Goal: Contribute content

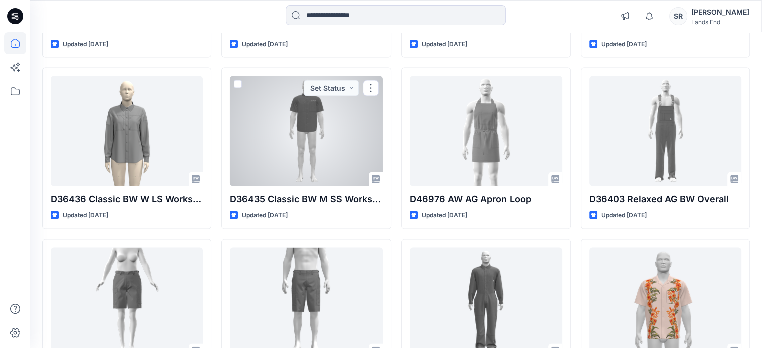
scroll to position [2137, 0]
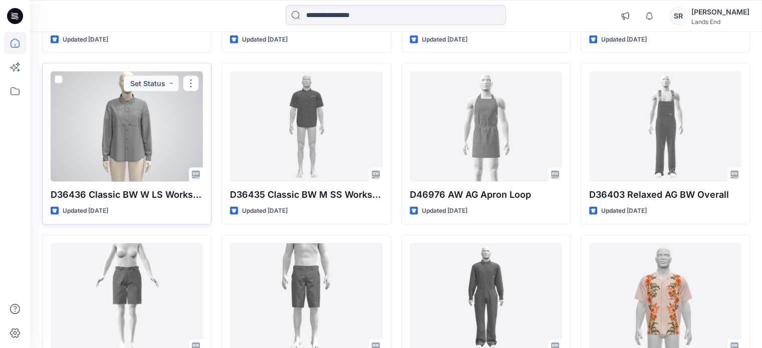
click at [178, 147] on div at bounding box center [127, 127] width 152 height 110
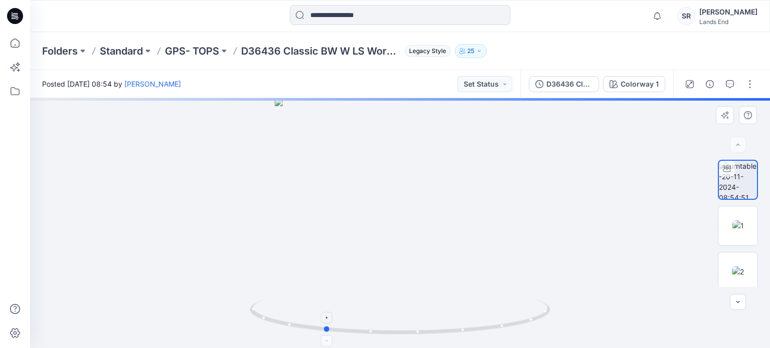
drag, startPoint x: 485, startPoint y: 330, endPoint x: 409, endPoint y: 328, distance: 75.7
click at [409, 328] on icon at bounding box center [401, 319] width 303 height 38
drag, startPoint x: 443, startPoint y: 330, endPoint x: 401, endPoint y: 334, distance: 42.7
click at [401, 334] on icon at bounding box center [401, 319] width 303 height 38
drag, startPoint x: 463, startPoint y: 333, endPoint x: 344, endPoint y: 341, distance: 119.0
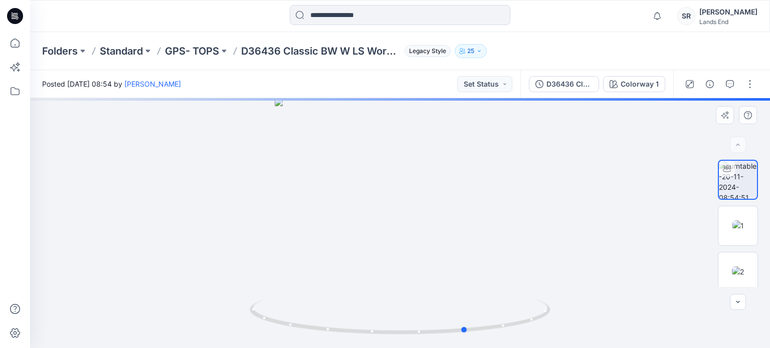
click at [344, 341] on div at bounding box center [400, 223] width 740 height 250
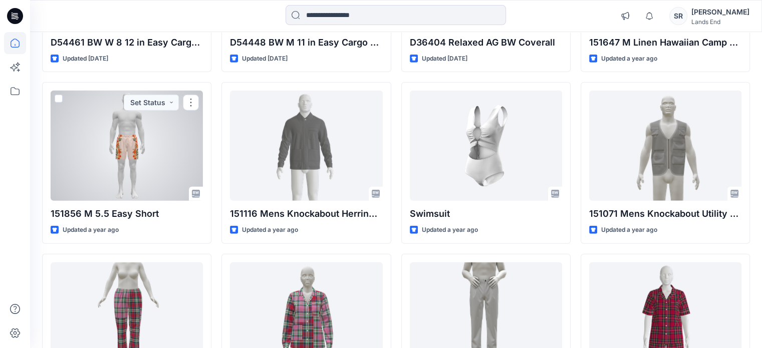
scroll to position [2462, 0]
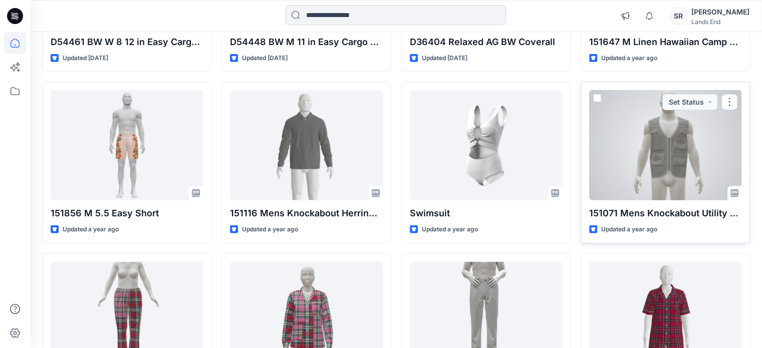
click at [633, 162] on div at bounding box center [665, 145] width 152 height 110
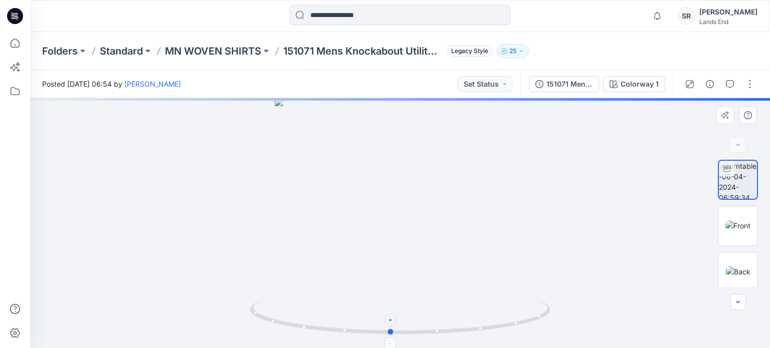
drag, startPoint x: 527, startPoint y: 322, endPoint x: 518, endPoint y: 307, distance: 18.0
click at [518, 307] on icon at bounding box center [401, 319] width 303 height 38
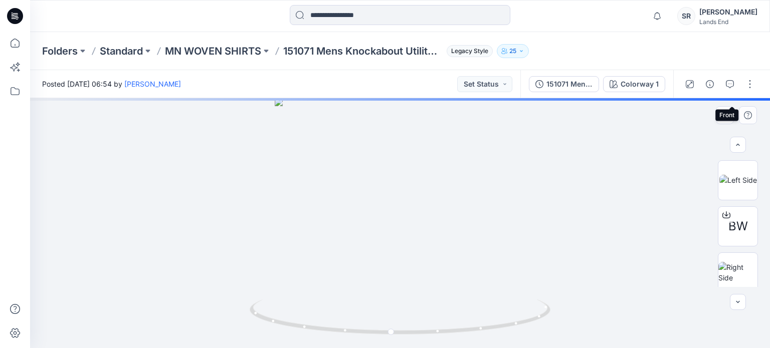
scroll to position [143, 0]
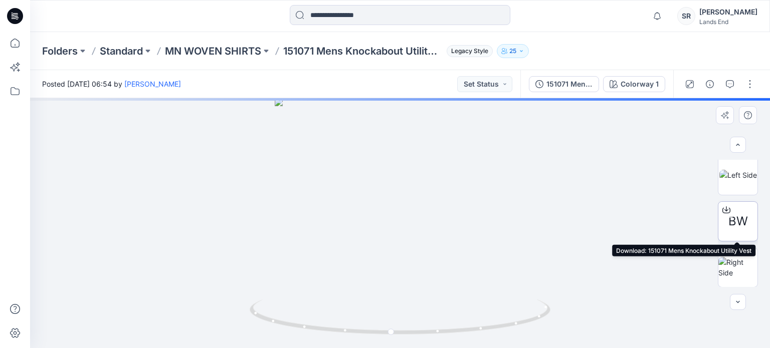
click at [722, 210] on icon at bounding box center [726, 210] width 8 height 8
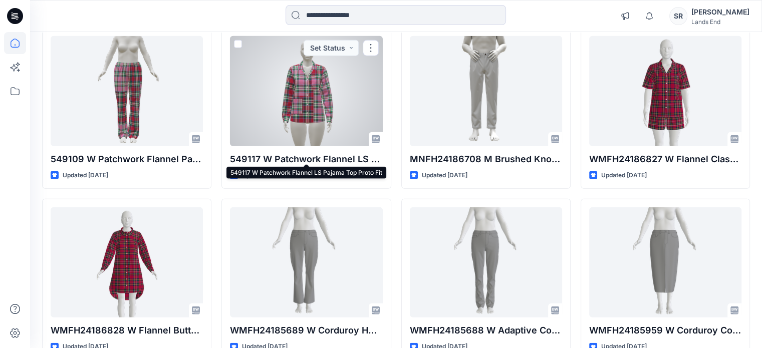
scroll to position [2689, 0]
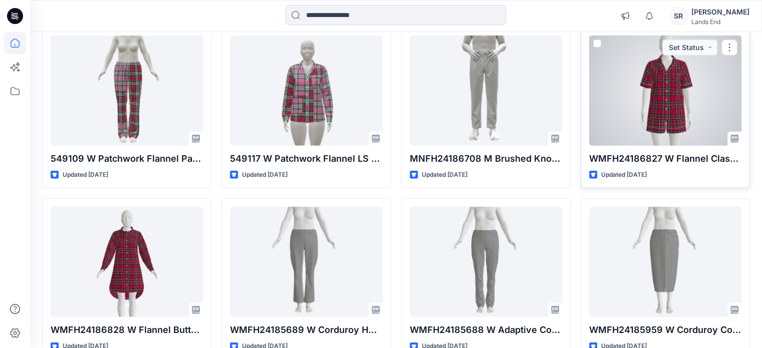
click at [661, 106] on div at bounding box center [665, 91] width 152 height 110
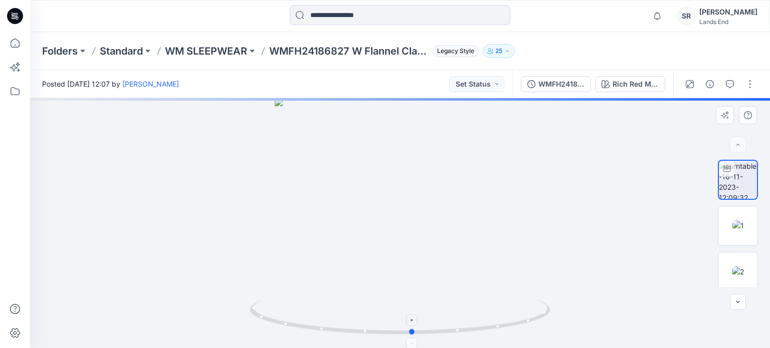
drag, startPoint x: 524, startPoint y: 330, endPoint x: 537, endPoint y: 328, distance: 12.7
click at [537, 328] on icon at bounding box center [401, 319] width 303 height 38
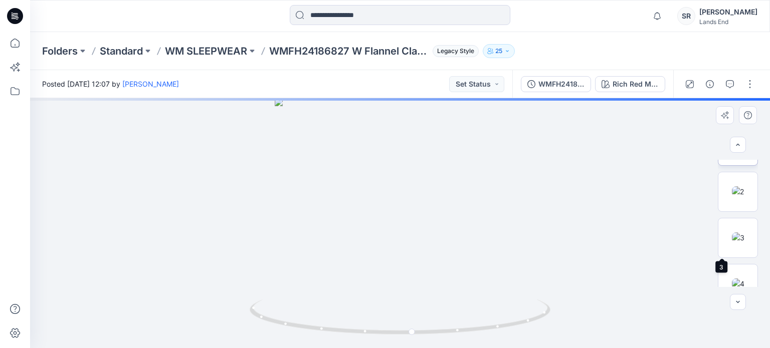
scroll to position [143, 0]
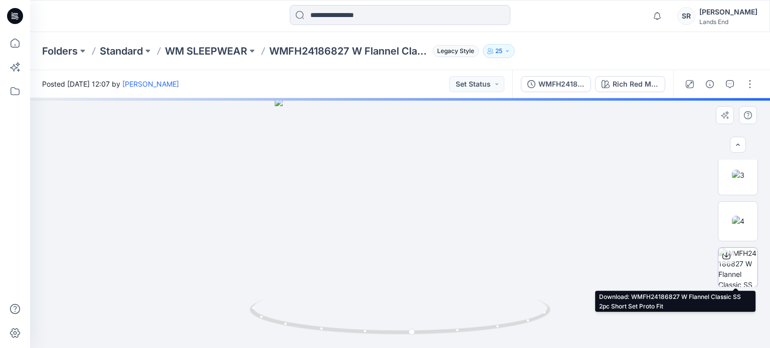
click at [722, 258] on icon at bounding box center [726, 256] width 8 height 8
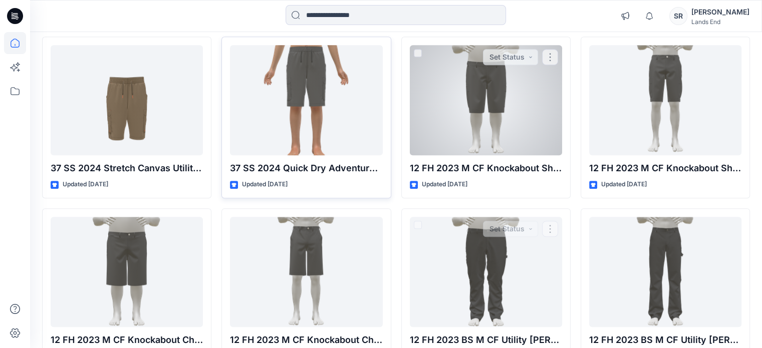
scroll to position [4739, 0]
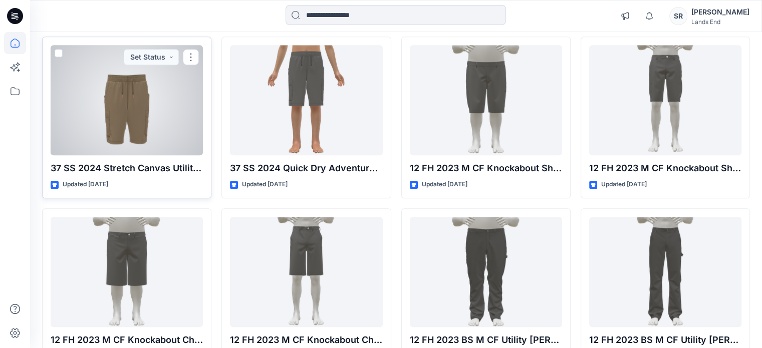
click at [152, 106] on div at bounding box center [127, 100] width 152 height 110
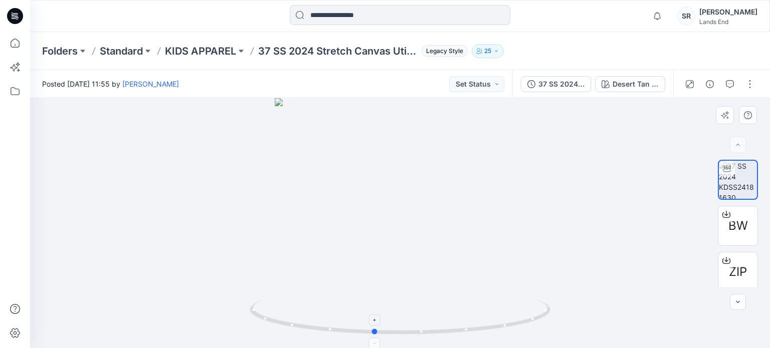
drag, startPoint x: 478, startPoint y: 330, endPoint x: 452, endPoint y: 333, distance: 26.2
click at [452, 333] on icon at bounding box center [401, 319] width 303 height 38
click at [748, 88] on div at bounding box center [719, 84] width 93 height 28
click at [748, 88] on button "button" at bounding box center [750, 84] width 16 height 16
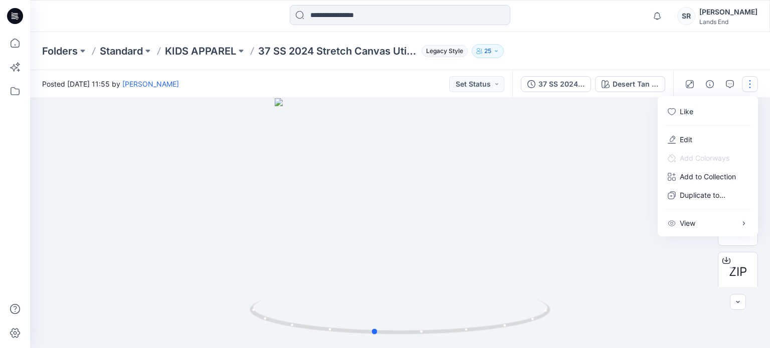
click at [621, 186] on div at bounding box center [400, 223] width 740 height 250
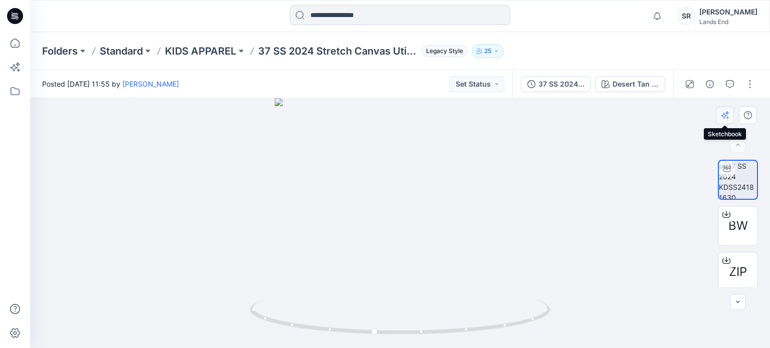
click at [726, 120] on button "button" at bounding box center [725, 115] width 18 height 18
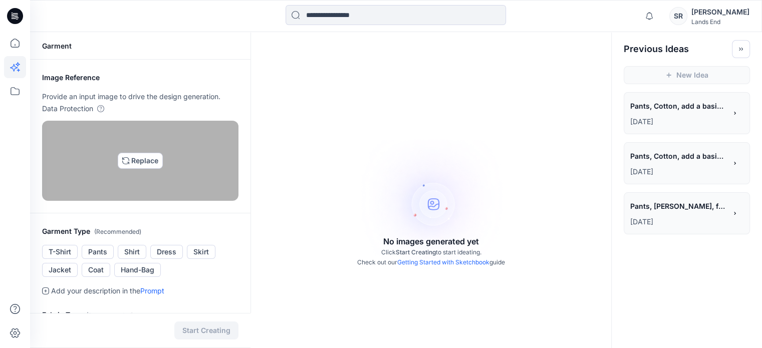
click at [144, 165] on img at bounding box center [140, 161] width 8 height 8
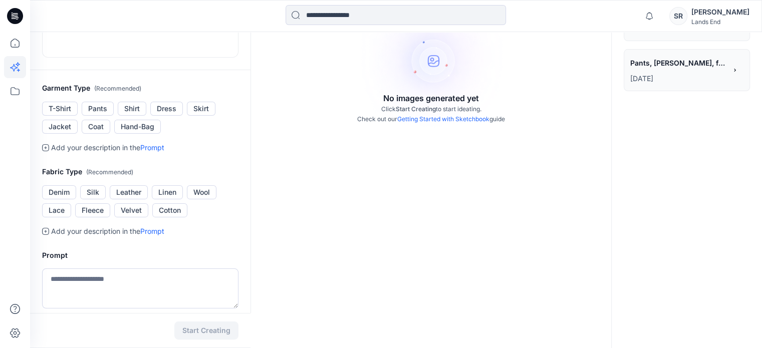
scroll to position [136, 0]
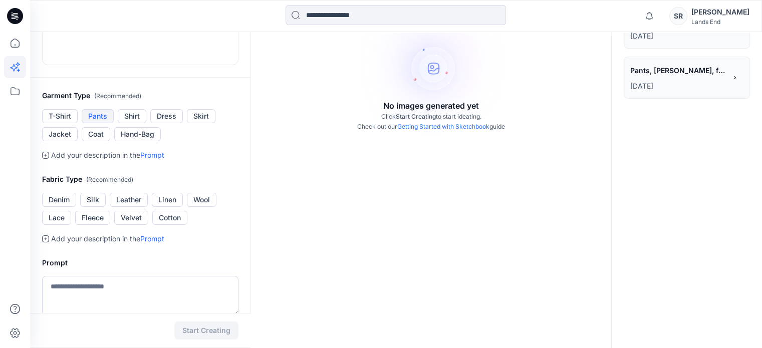
click at [96, 123] on button "Pants" at bounding box center [98, 116] width 32 height 14
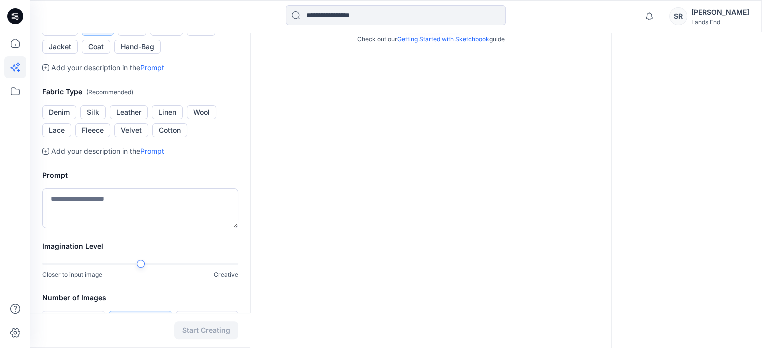
scroll to position [224, 0]
click at [167, 137] on button "Cotton" at bounding box center [169, 130] width 35 height 14
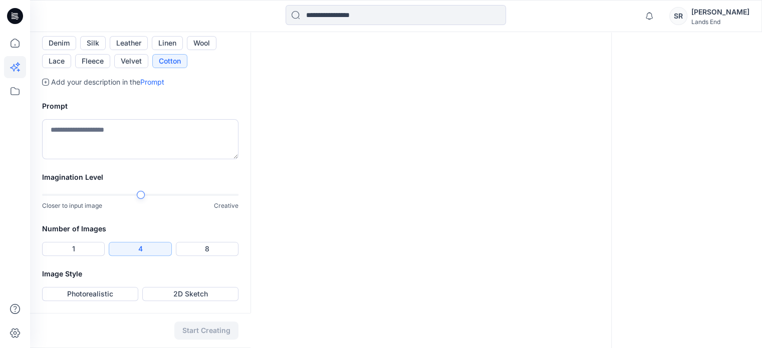
scroll to position [328, 0]
click at [148, 159] on textarea at bounding box center [140, 139] width 196 height 40
click at [122, 159] on textarea at bounding box center [140, 139] width 196 height 40
type textarea "*"
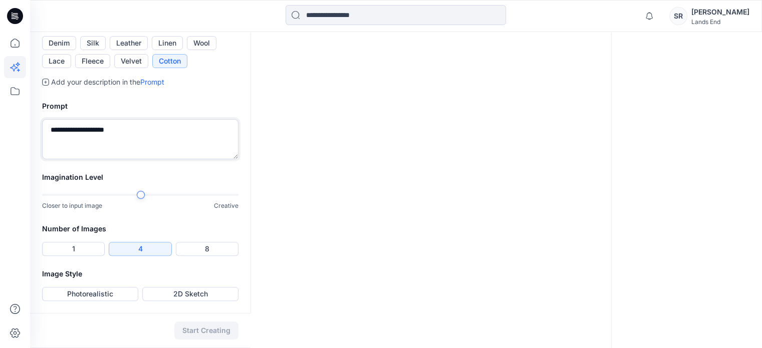
scroll to position [408, 0]
click at [240, 211] on div "Imagination Level Closer to input image Creative" at bounding box center [140, 197] width 220 height 52
type textarea "**********"
click at [116, 298] on button "Photorealistic" at bounding box center [90, 294] width 96 height 14
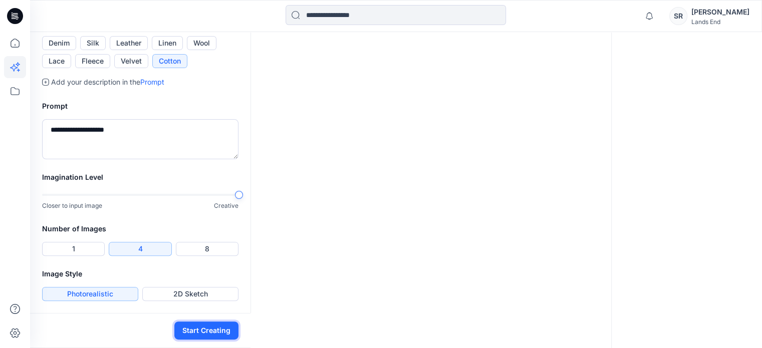
click at [197, 327] on button "Start Creating" at bounding box center [206, 331] width 64 height 18
click at [196, 295] on button "2D Sketch" at bounding box center [190, 294] width 96 height 14
click at [207, 333] on button "Start Creating" at bounding box center [206, 331] width 64 height 18
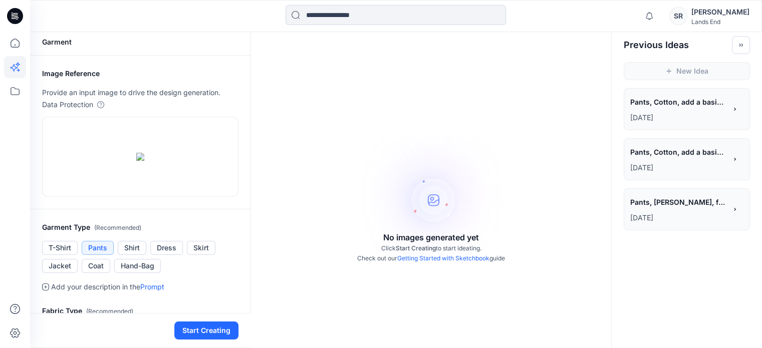
scroll to position [0, 0]
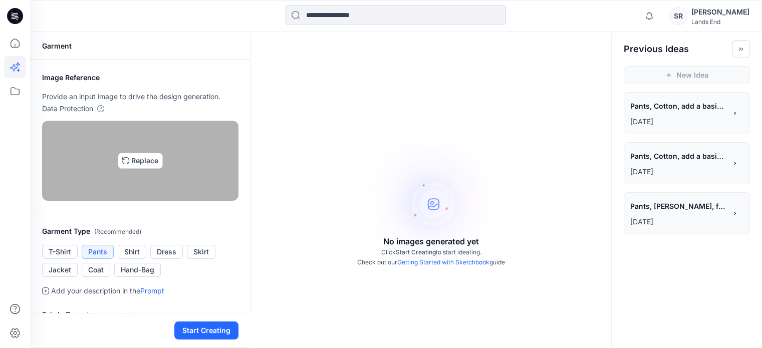
click at [144, 165] on img at bounding box center [140, 161] width 8 height 8
type input "**********"
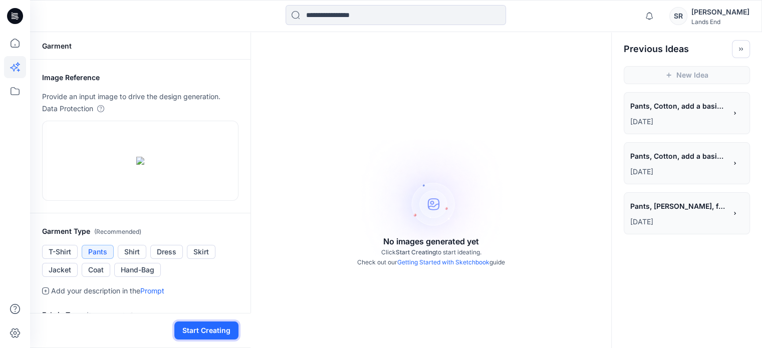
click at [212, 331] on button "Start Creating" at bounding box center [206, 331] width 64 height 18
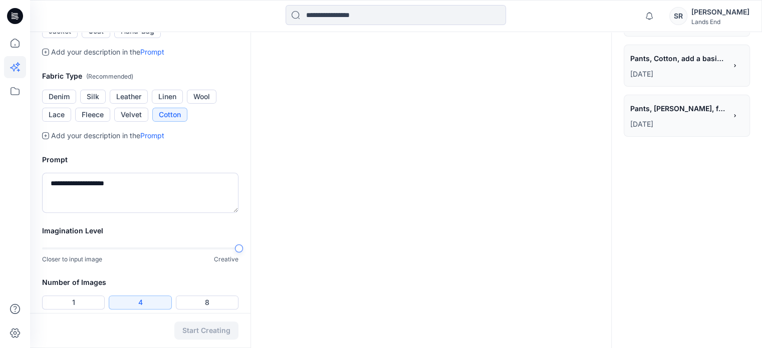
scroll to position [333, 0]
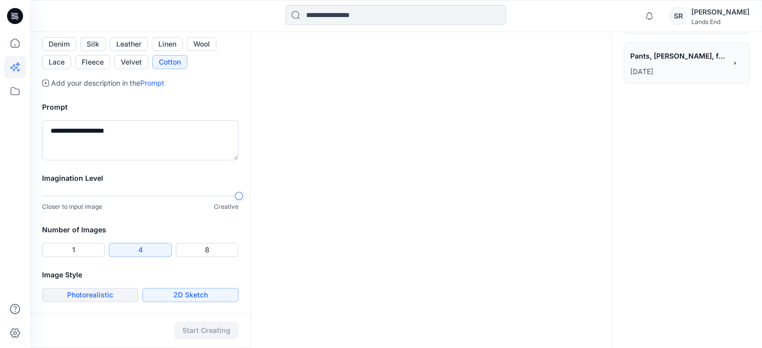
click at [116, 299] on button "Photorealistic" at bounding box center [90, 295] width 96 height 14
click at [208, 335] on button "Start Creating" at bounding box center [206, 331] width 64 height 18
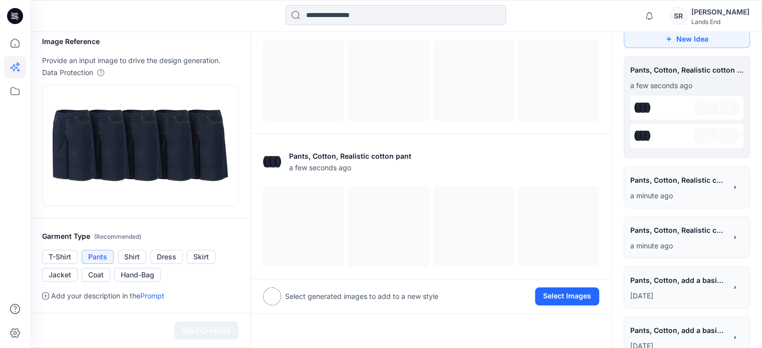
scroll to position [4, 0]
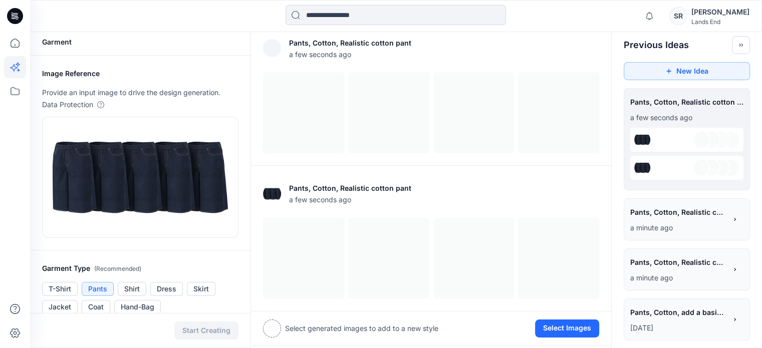
click at [315, 327] on p "Select generated images to add to a new style" at bounding box center [361, 329] width 153 height 12
click at [565, 195] on button "View Settings" at bounding box center [576, 193] width 48 height 9
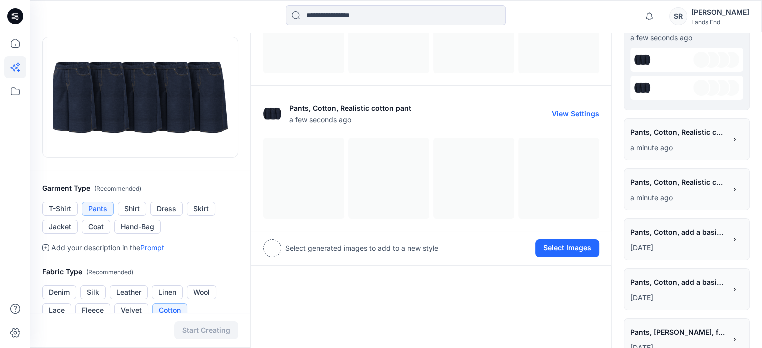
scroll to position [94, 0]
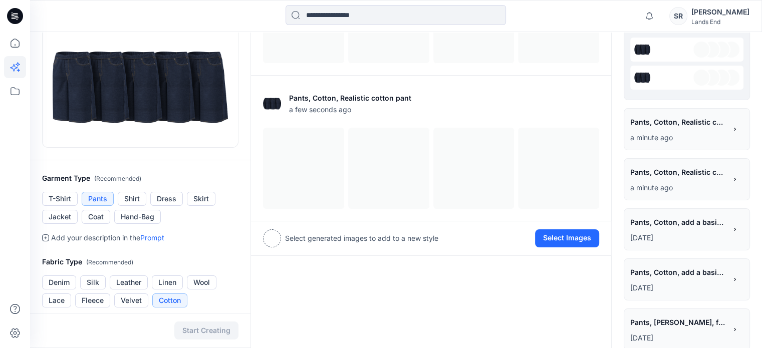
click at [673, 132] on p "a minute ago" at bounding box center [678, 138] width 96 height 12
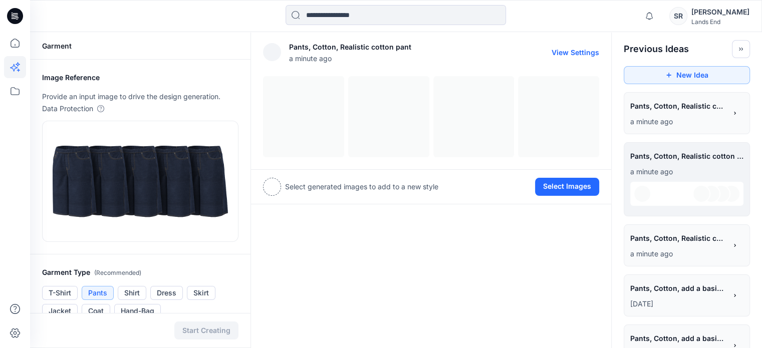
click at [298, 132] on div at bounding box center [431, 116] width 336 height 81
click at [367, 124] on div at bounding box center [431, 116] width 336 height 81
click at [475, 126] on div at bounding box center [431, 116] width 336 height 81
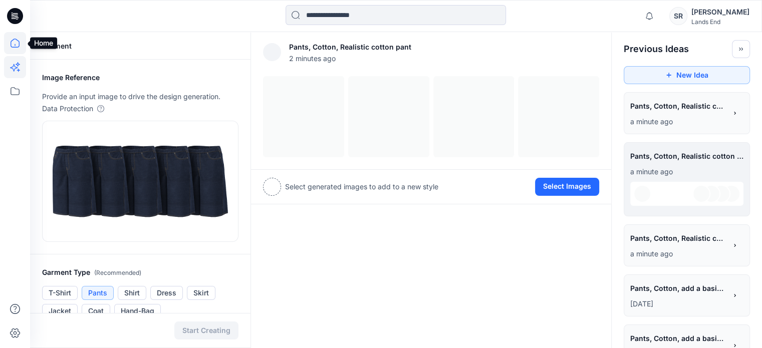
click at [18, 43] on icon at bounding box center [15, 43] width 22 height 22
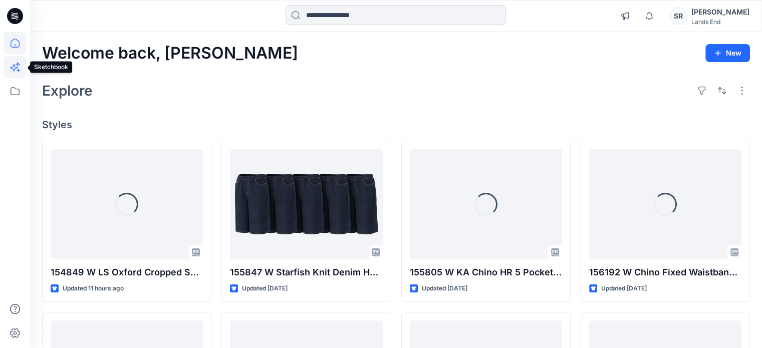
click at [22, 66] on icon at bounding box center [15, 67] width 22 height 22
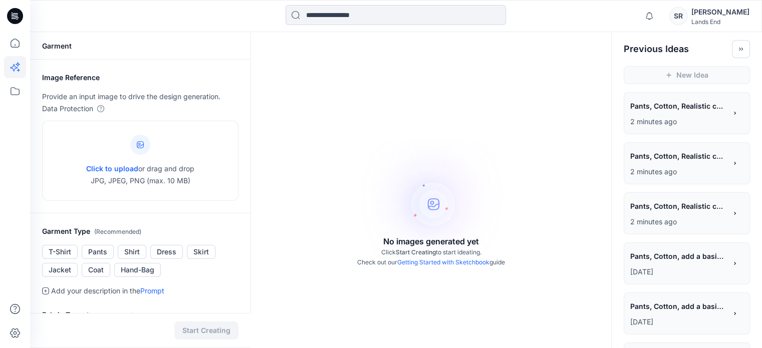
click at [186, 66] on div "Image Reference Provide an input image to drive the design generation. Data Pro…" at bounding box center [140, 137] width 220 height 154
click at [692, 122] on p "2 minutes ago" at bounding box center [678, 122] width 96 height 12
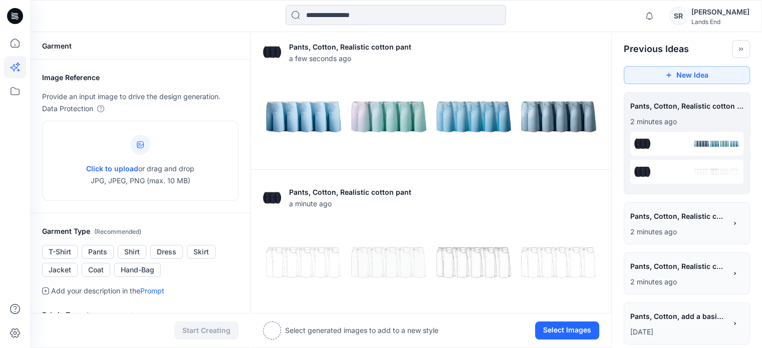
click at [673, 147] on div at bounding box center [686, 144] width 113 height 24
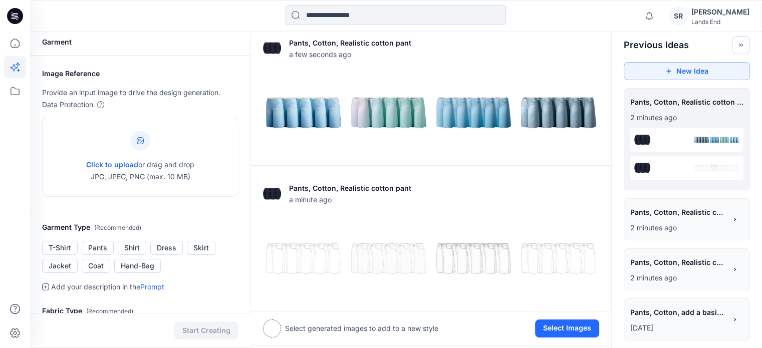
click at [668, 220] on div "**********" at bounding box center [678, 213] width 96 height 17
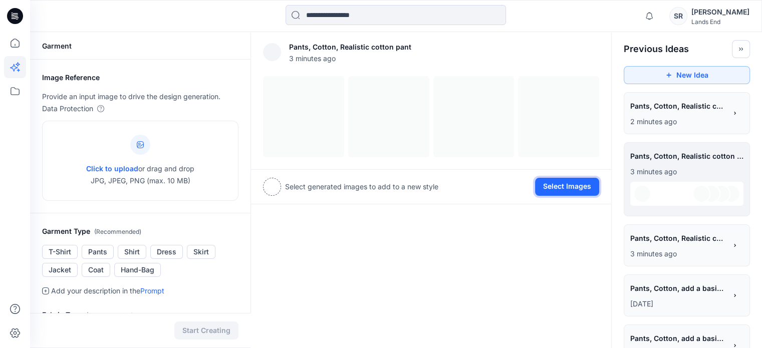
click at [564, 190] on button "Select Images" at bounding box center [567, 187] width 64 height 18
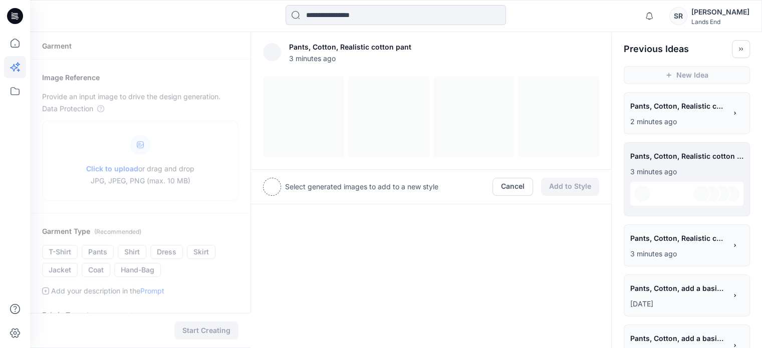
click at [326, 101] on div at bounding box center [431, 116] width 336 height 81
click at [276, 176] on div "Select generated images to add to a new style Cancel Add to Style" at bounding box center [431, 186] width 360 height 35
drag, startPoint x: 711, startPoint y: 118, endPoint x: 485, endPoint y: 58, distance: 233.5
click at [485, 58] on div at bounding box center [505, 52] width 188 height 32
click at [20, 43] on icon at bounding box center [15, 43] width 22 height 22
